Goal: Transaction & Acquisition: Download file/media

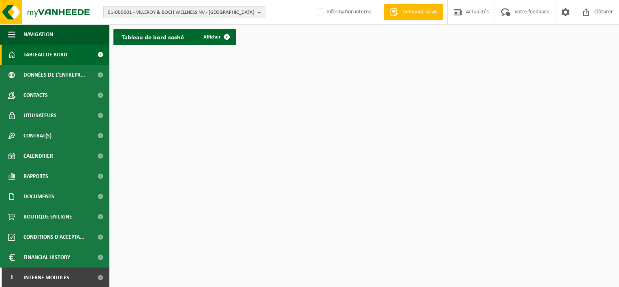
click at [210, 13] on span "01-000001 - VILLEROY & BOCH WELLNESS NV - [GEOGRAPHIC_DATA]" at bounding box center [181, 12] width 147 height 12
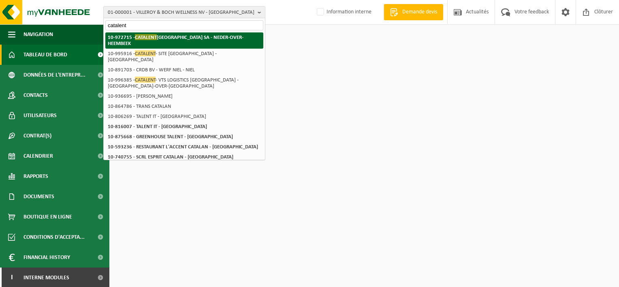
type input "catalent"
click at [162, 36] on strong "10-972715 - CATALENT [GEOGRAPHIC_DATA] SA - NEDER-OVER-[GEOGRAPHIC_DATA]" at bounding box center [176, 40] width 136 height 12
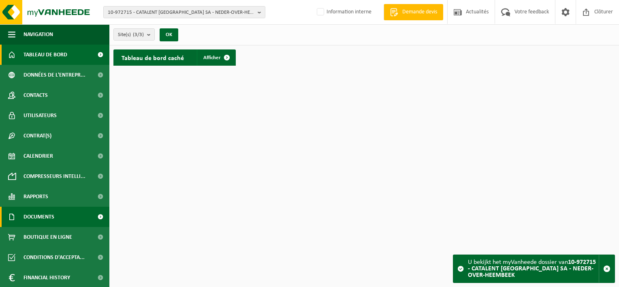
click at [47, 219] on span "Documents" at bounding box center [38, 216] width 31 height 20
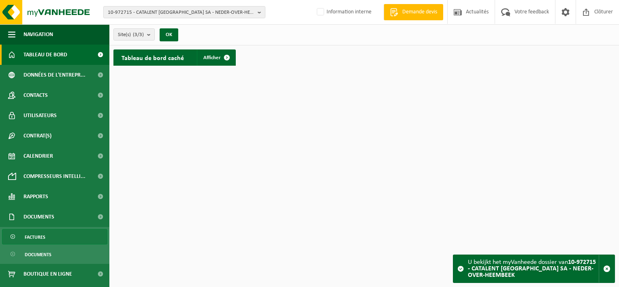
click at [47, 235] on link "Factures" at bounding box center [54, 236] width 105 height 15
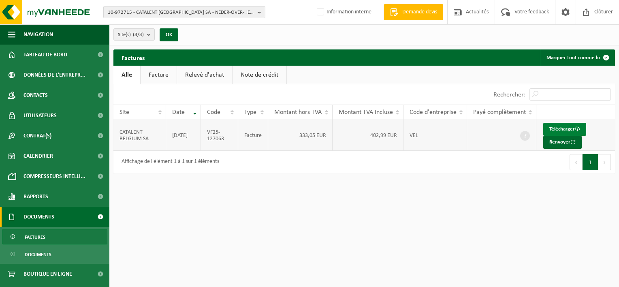
click at [545, 129] on link "Télécharger" at bounding box center [564, 129] width 43 height 13
click at [160, 75] on link "Facture" at bounding box center [158, 75] width 36 height 19
